Goal: Transaction & Acquisition: Purchase product/service

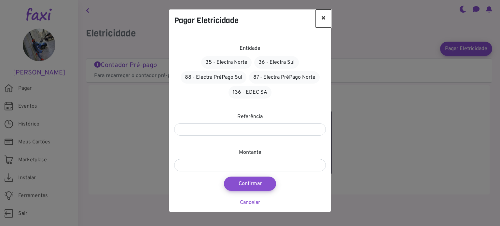
click at [326, 17] on button "×" at bounding box center [323, 18] width 15 height 18
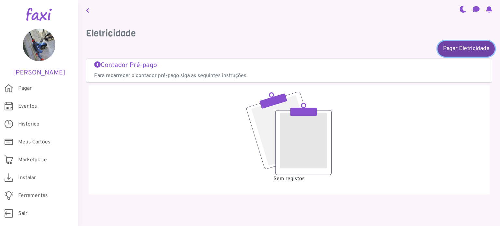
click at [460, 49] on link "Pagar Eletricidade" at bounding box center [466, 49] width 57 height 16
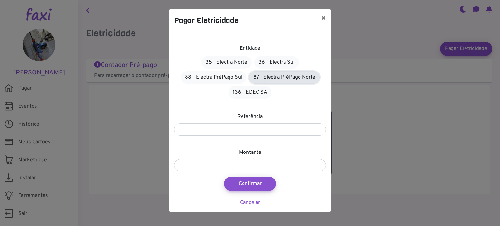
click at [296, 73] on link "87 - Electra PréPago Norte" at bounding box center [284, 77] width 71 height 12
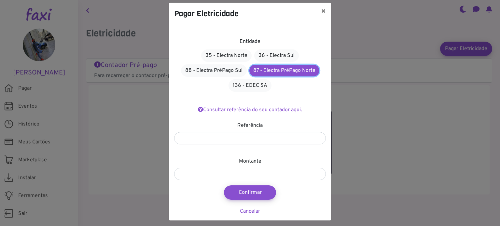
scroll to position [10, 0]
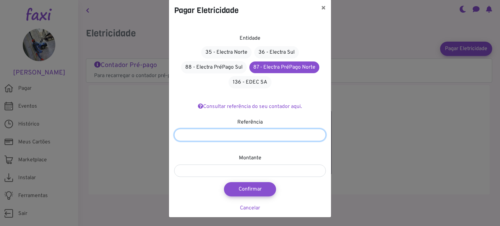
click at [241, 132] on input "number" at bounding box center [250, 135] width 152 height 12
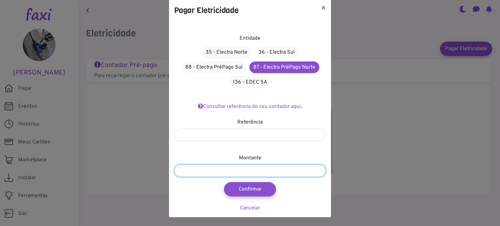
click at [256, 168] on input "number" at bounding box center [250, 171] width 152 height 12
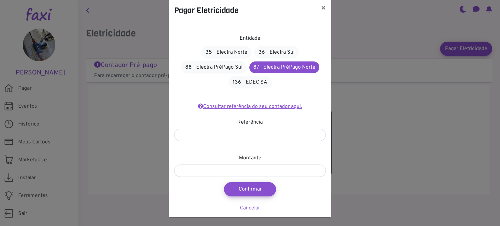
click at [238, 108] on link "Consultar referência do seu contador aqui." at bounding box center [250, 107] width 104 height 7
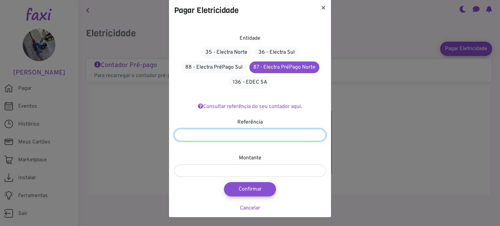
click at [248, 135] on input "number" at bounding box center [250, 135] width 152 height 12
paste input "*******"
type input "*******"
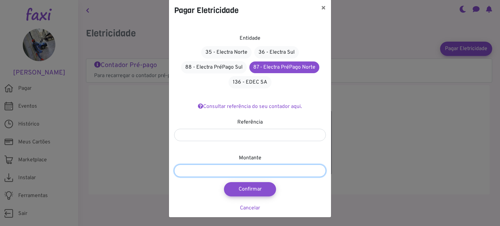
click at [210, 174] on input "number" at bounding box center [250, 171] width 152 height 12
type input "****"
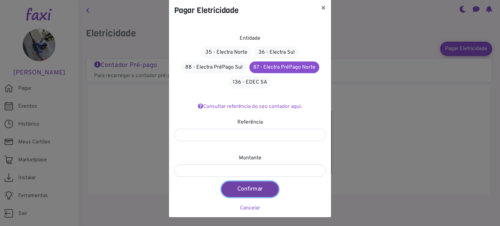
click at [253, 187] on button "Confirmar" at bounding box center [249, 190] width 57 height 16
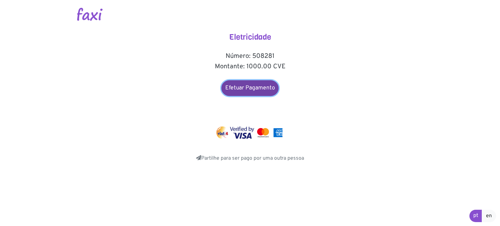
click at [246, 91] on link "Efetuar Pagamento" at bounding box center [249, 88] width 57 height 16
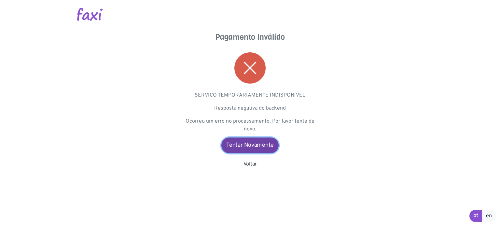
click at [266, 148] on link "Tentar Novamente" at bounding box center [249, 146] width 57 height 16
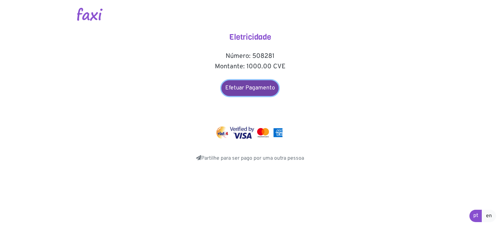
click at [264, 90] on link "Efetuar Pagamento" at bounding box center [249, 88] width 57 height 16
